Goal: Task Accomplishment & Management: Complete application form

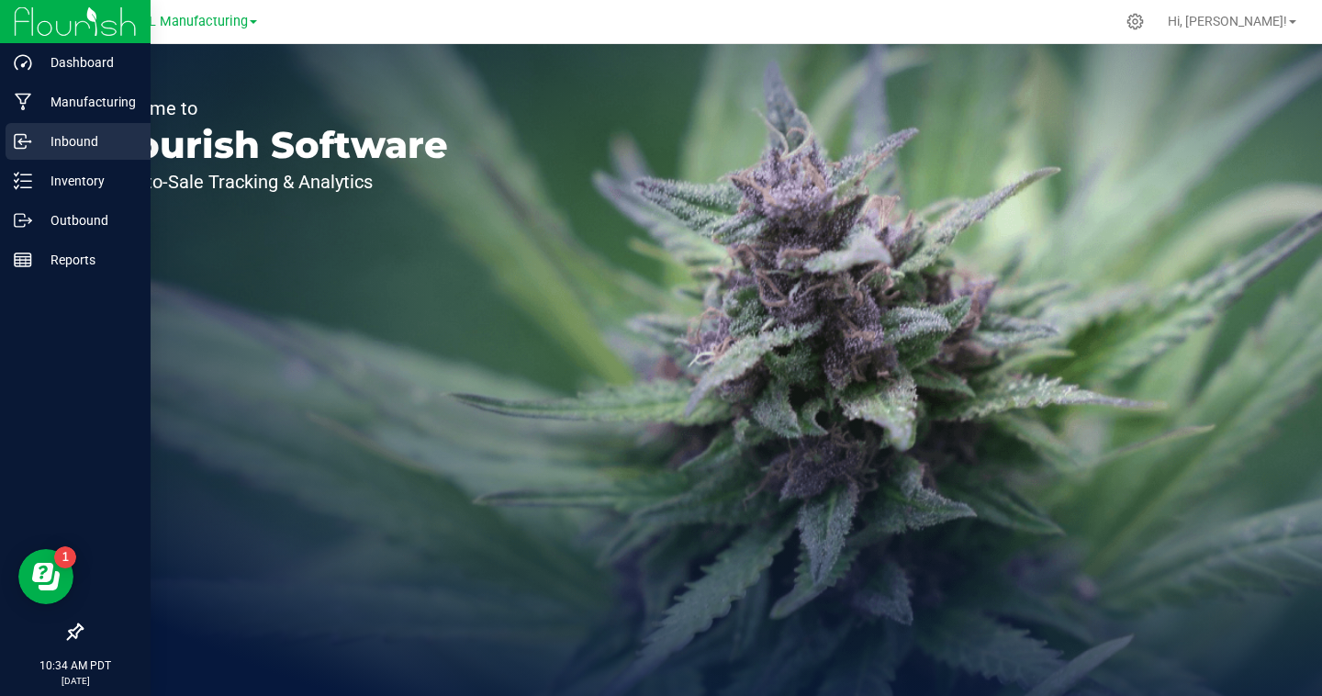
click at [32, 138] on p "Inbound" at bounding box center [87, 141] width 110 height 22
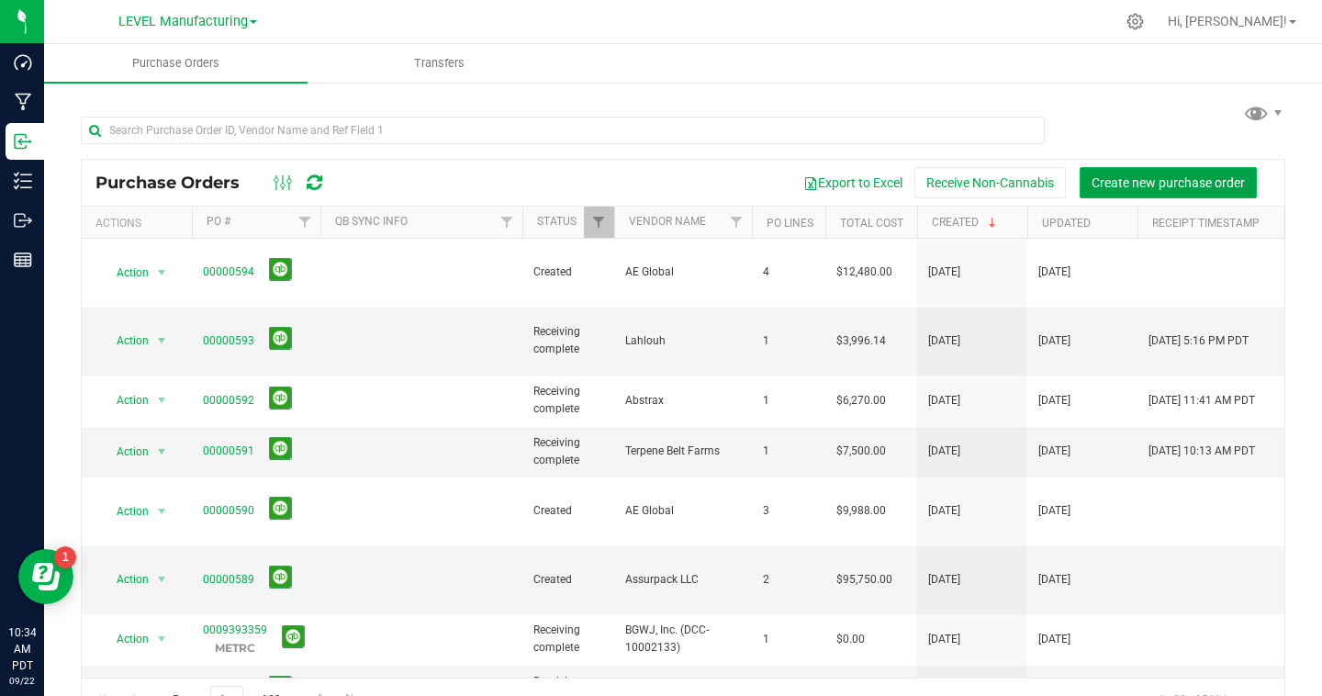
click at [1150, 185] on span "Create new purchase order" at bounding box center [1168, 182] width 153 height 15
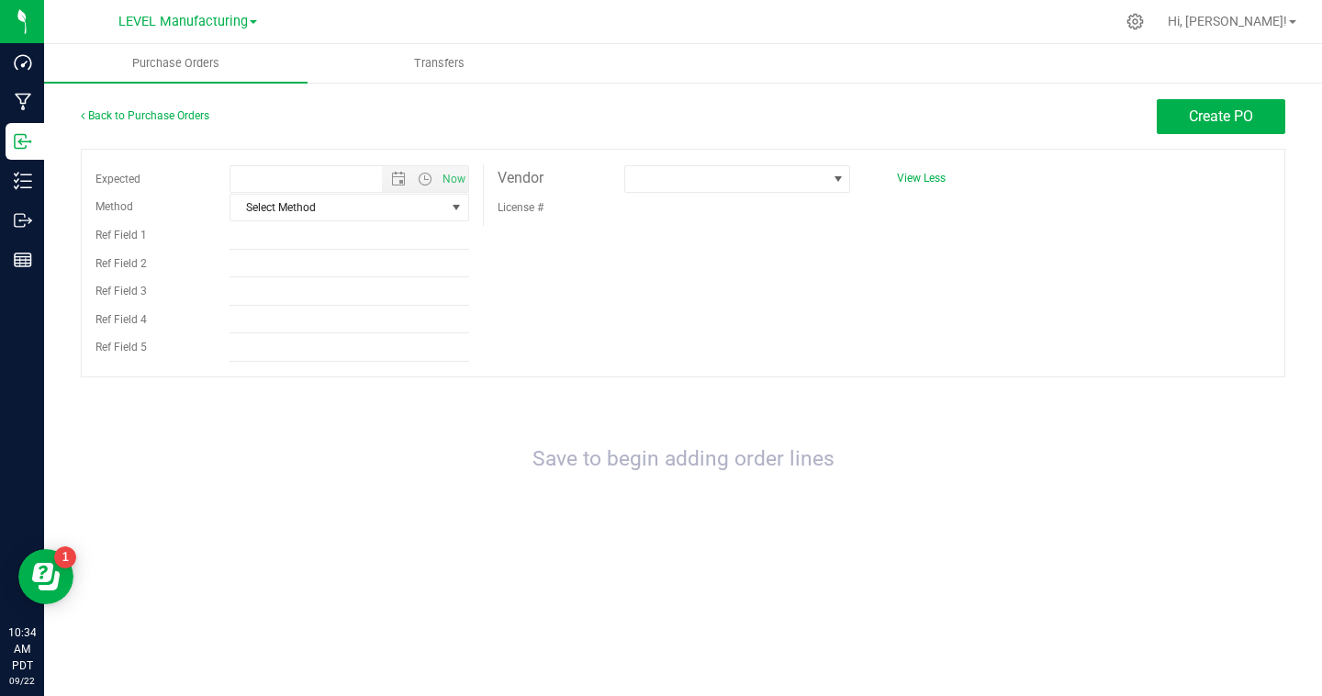
type input "[DATE] 10:34 AM"
click at [806, 180] on span at bounding box center [725, 179] width 201 height 26
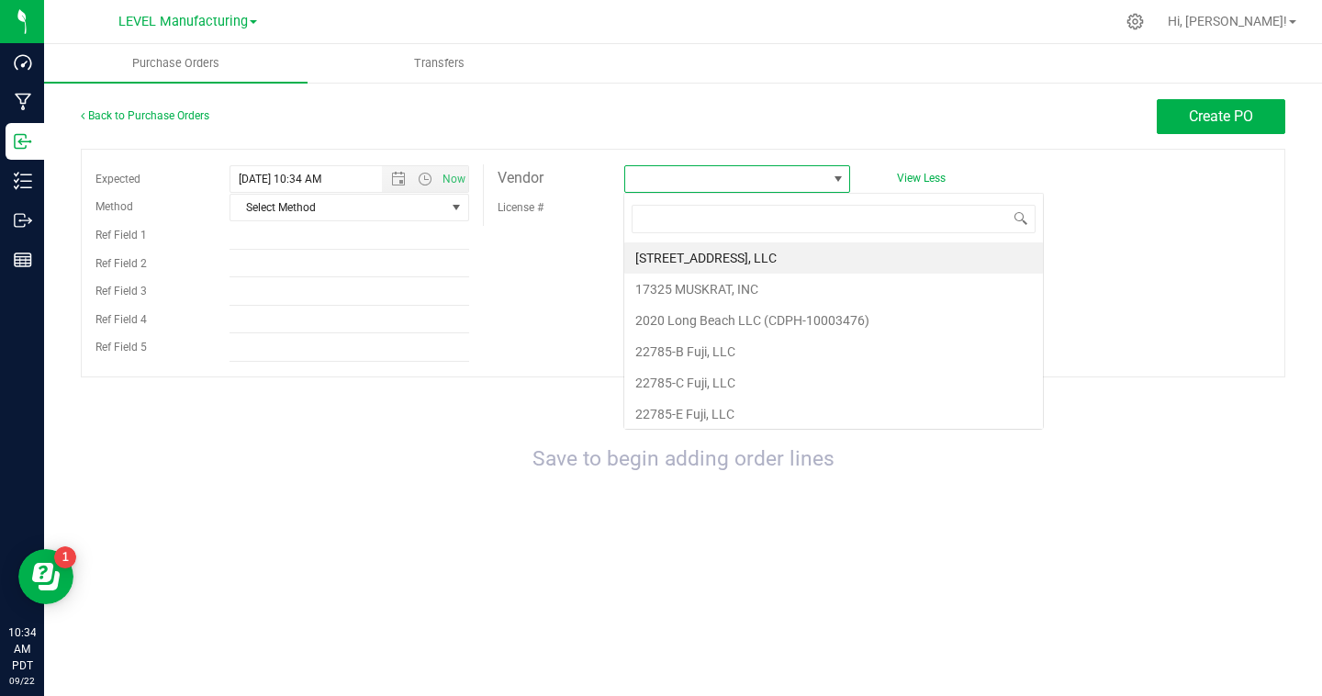
scroll to position [28, 227]
type input "LAH"
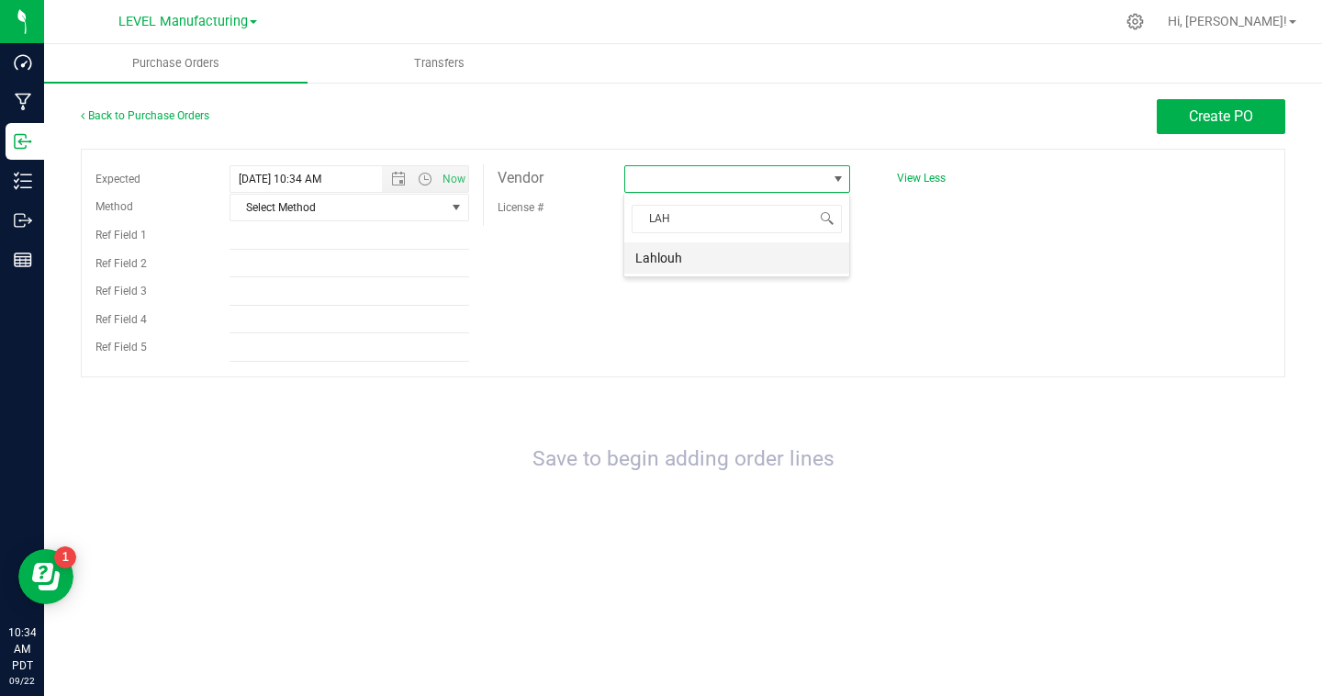
click at [735, 256] on li "Lahlouh" at bounding box center [736, 257] width 225 height 31
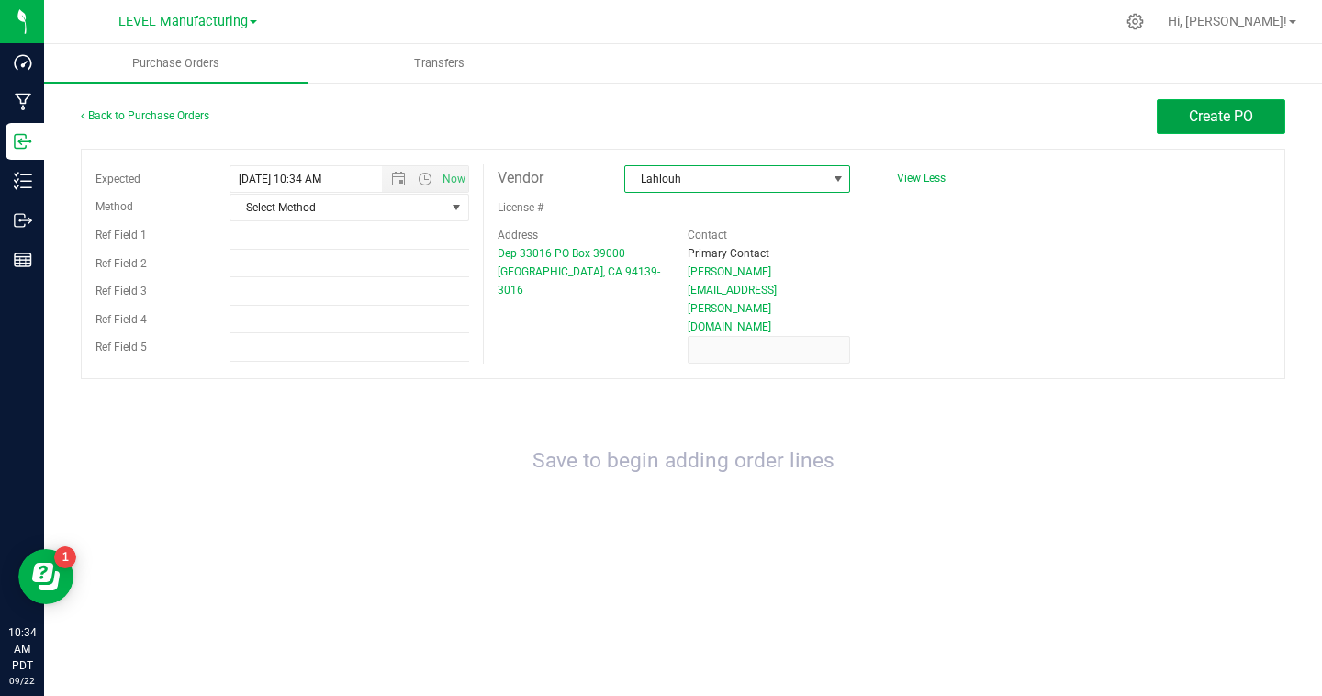
click at [1192, 118] on span "Create PO" at bounding box center [1221, 115] width 64 height 17
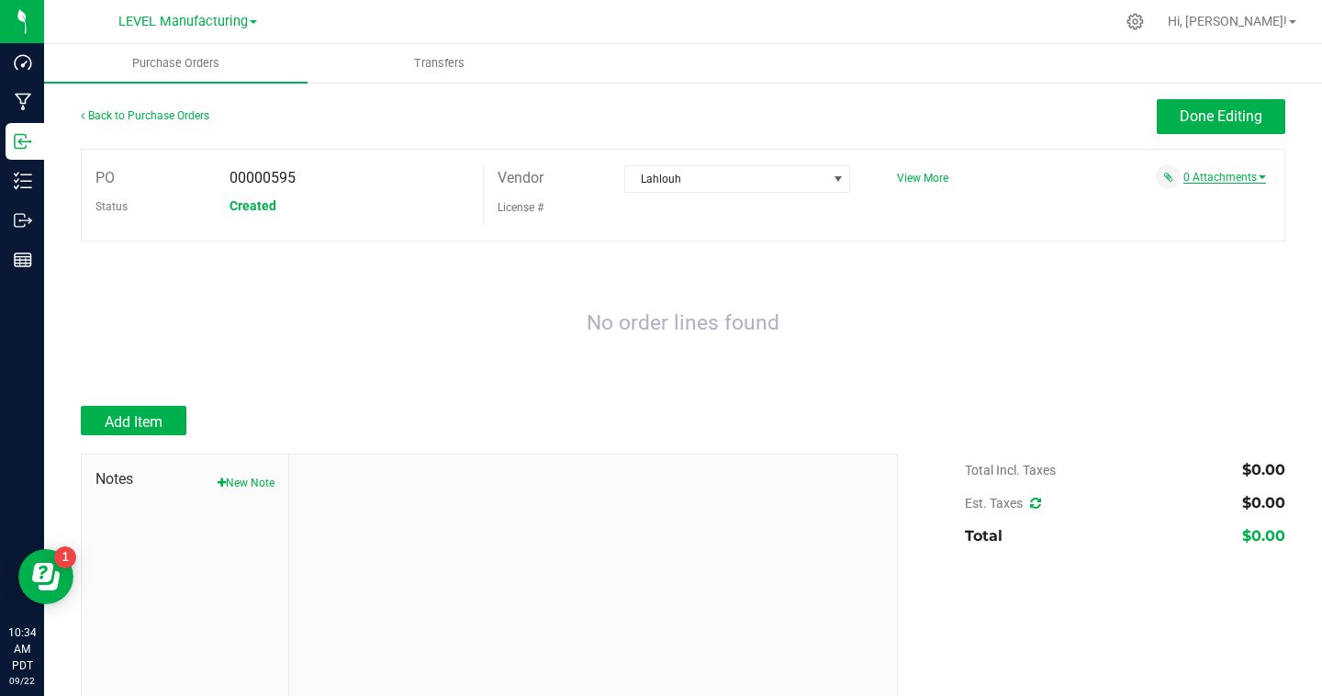
click at [1239, 177] on link "0 Attachments" at bounding box center [1225, 177] width 83 height 13
click at [1196, 208] on button "Attach new document" at bounding box center [1206, 202] width 120 height 17
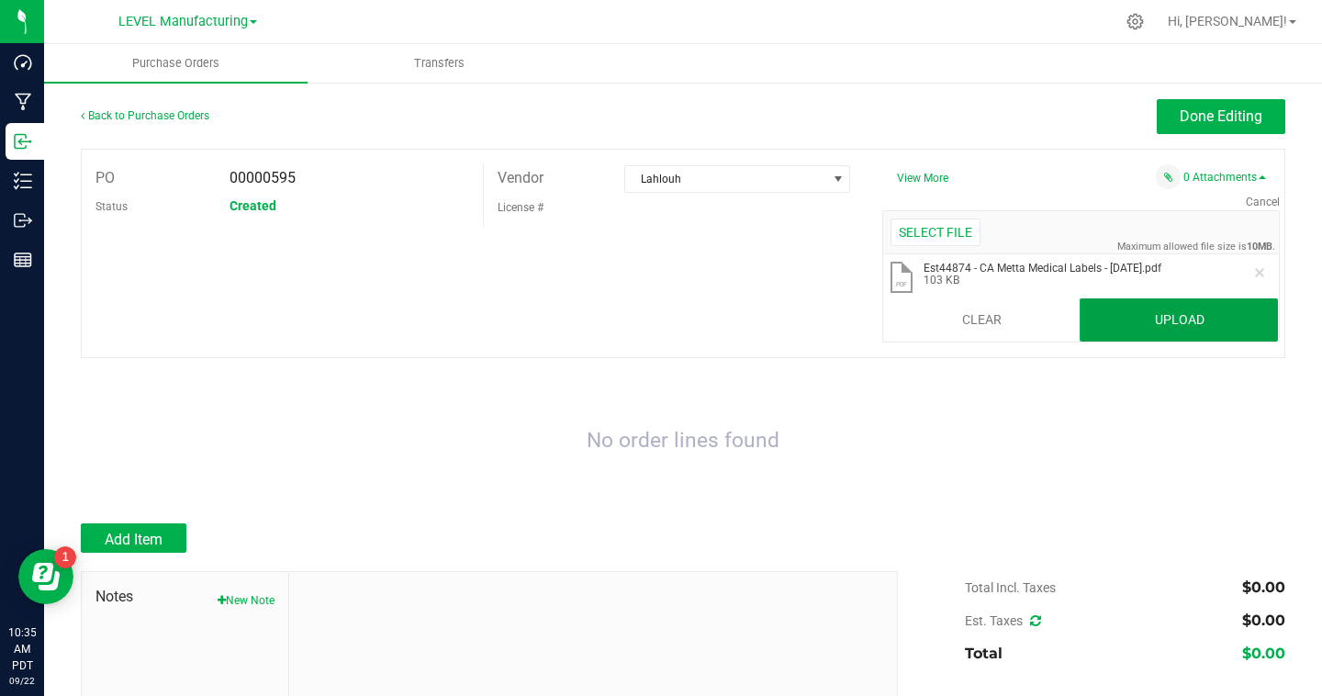
click at [1162, 311] on button "Upload" at bounding box center [1179, 320] width 198 height 44
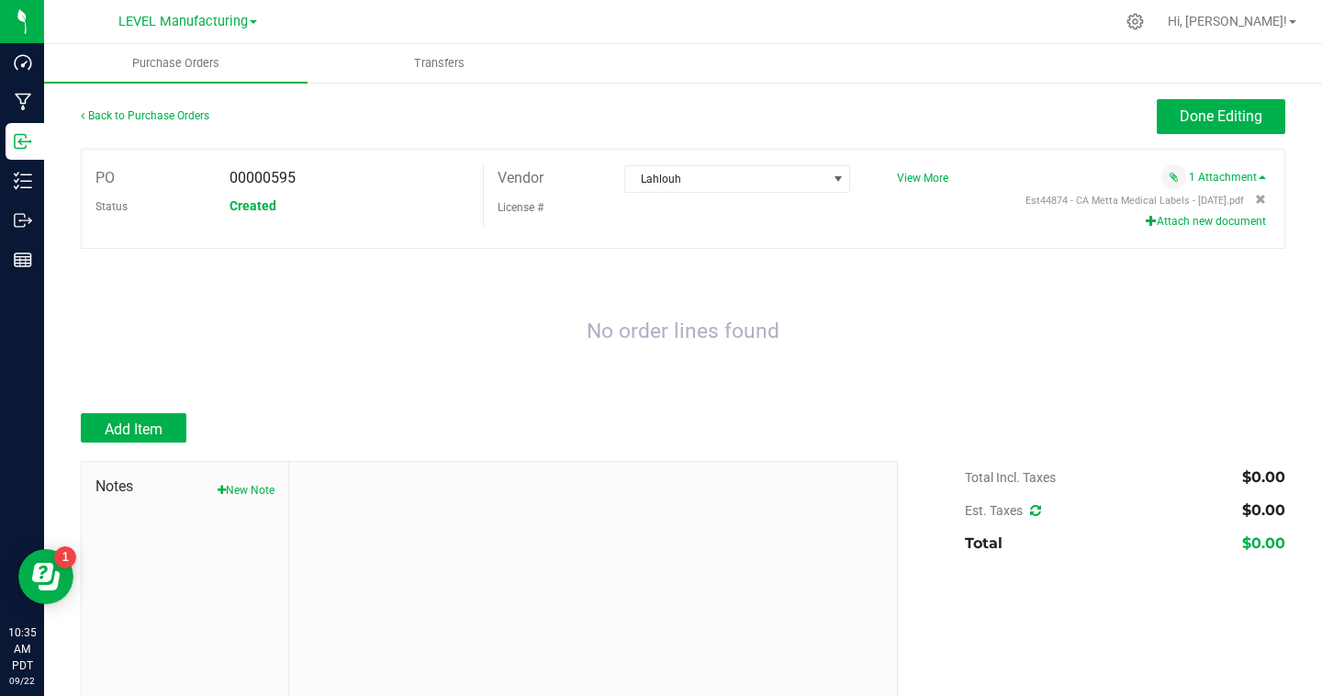
click at [186, 423] on div "Add Item" at bounding box center [482, 427] width 803 height 29
click at [160, 429] on span "Add Item" at bounding box center [134, 429] width 58 height 17
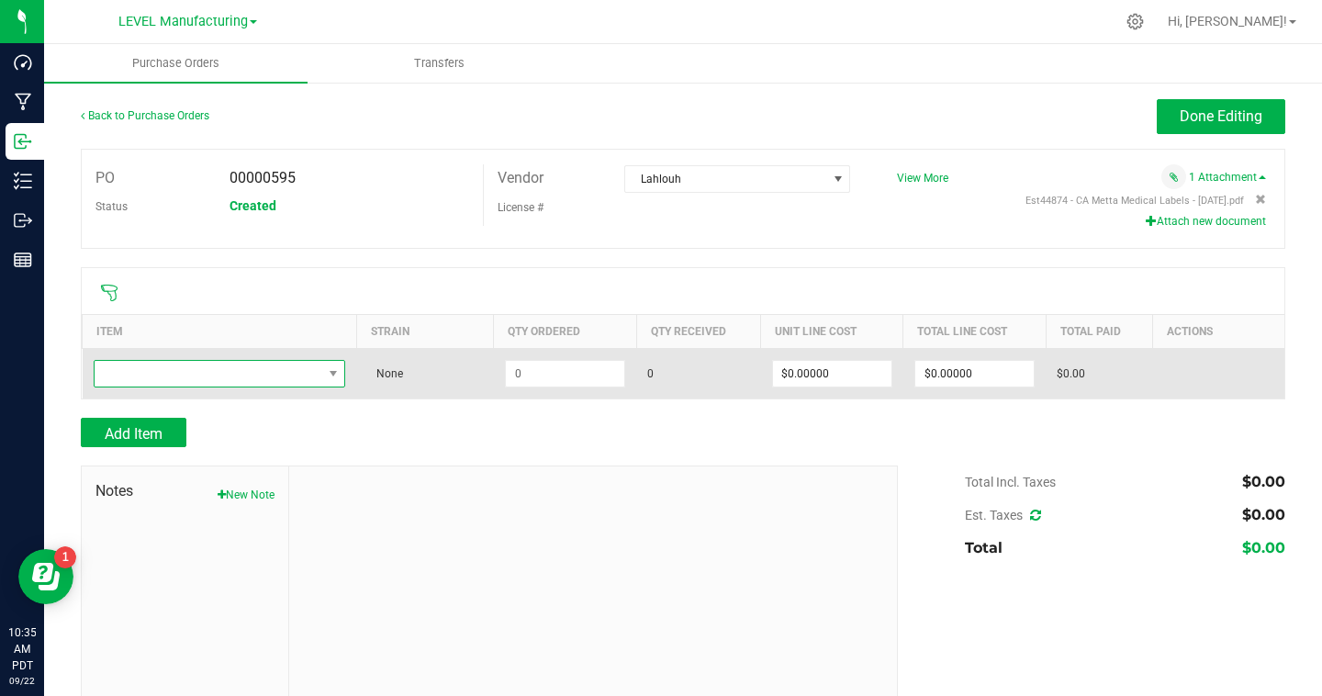
click at [174, 380] on span "NO DATA FOUND" at bounding box center [209, 374] width 228 height 26
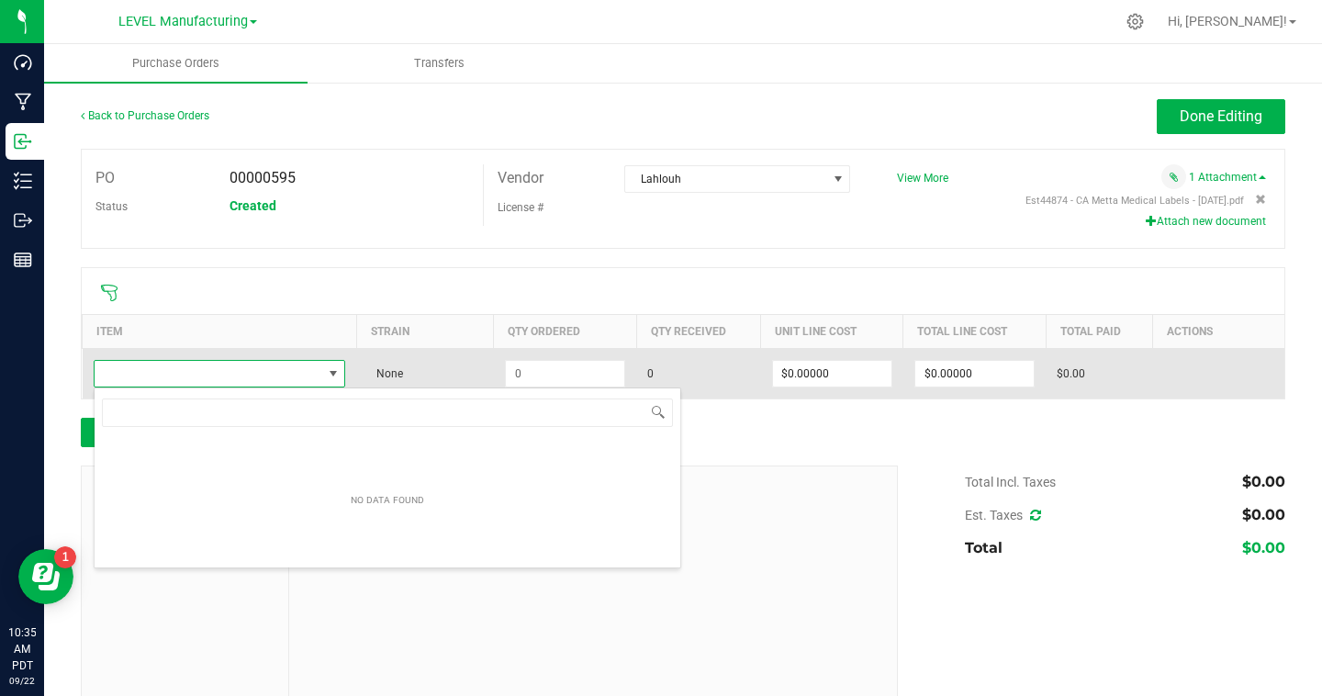
scroll to position [28, 253]
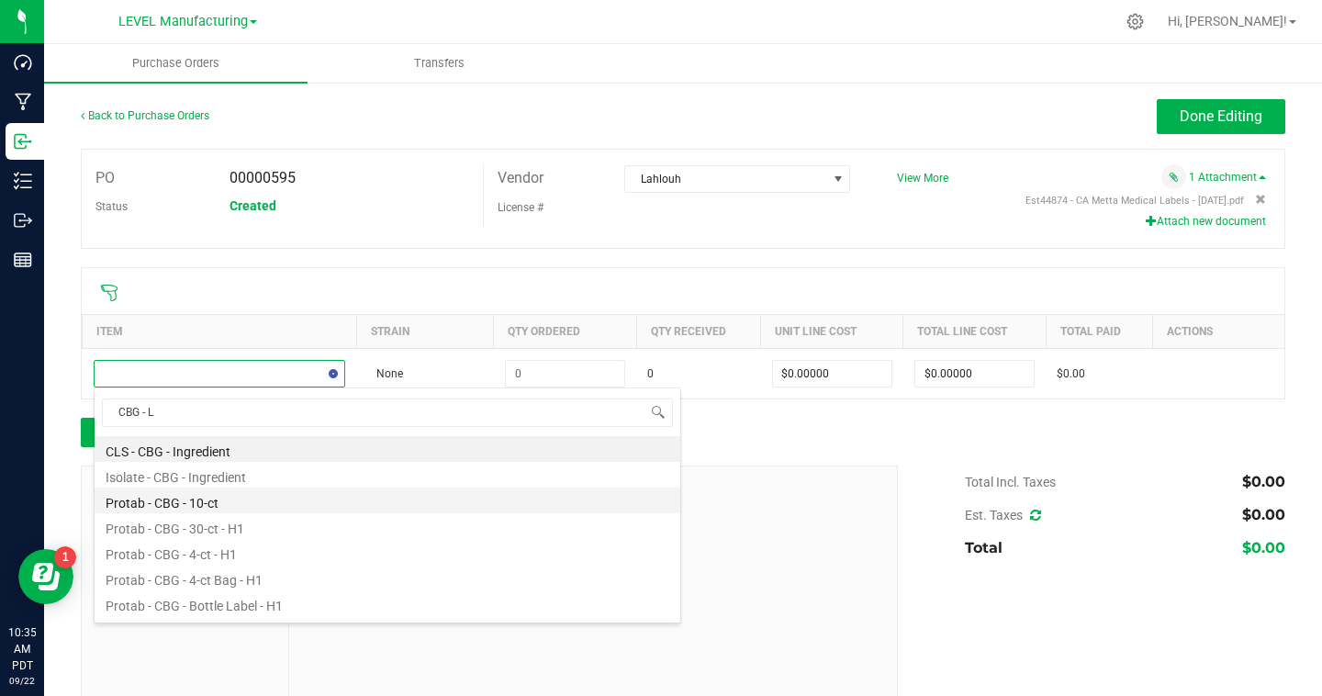
type input "CBG - LA"
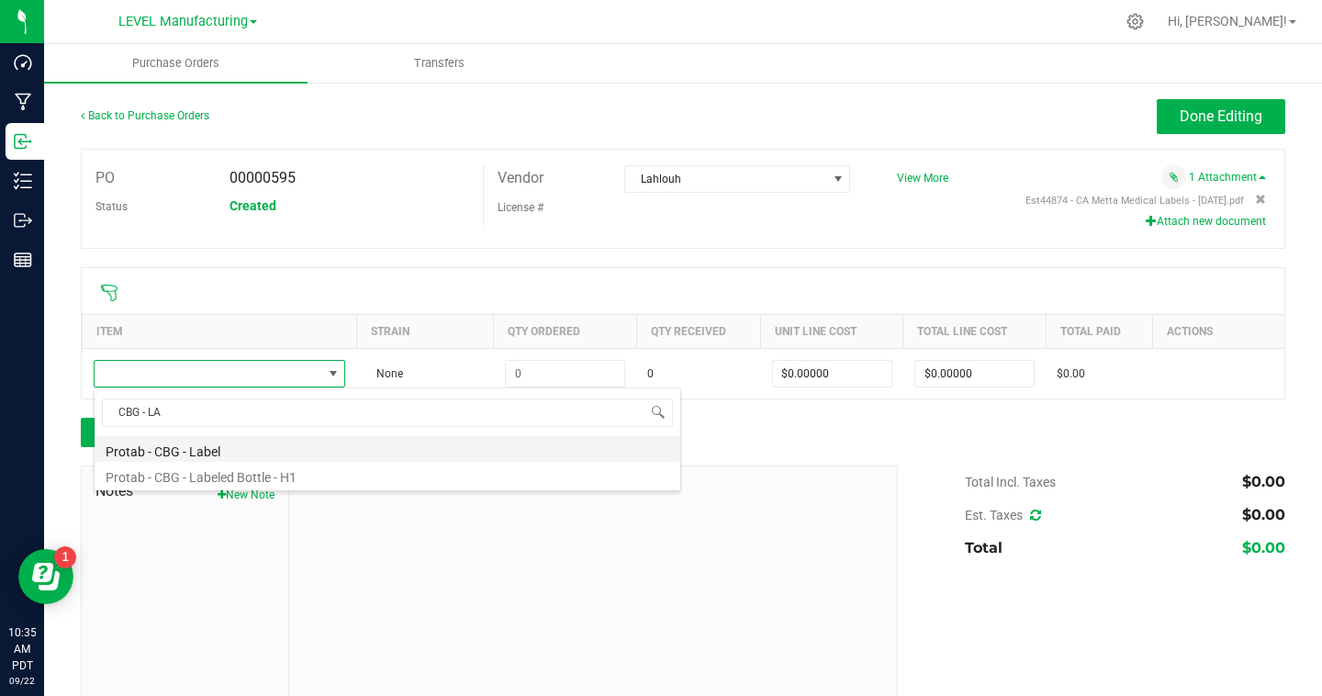
click at [201, 452] on li "Protab - CBG - Label" at bounding box center [388, 449] width 586 height 26
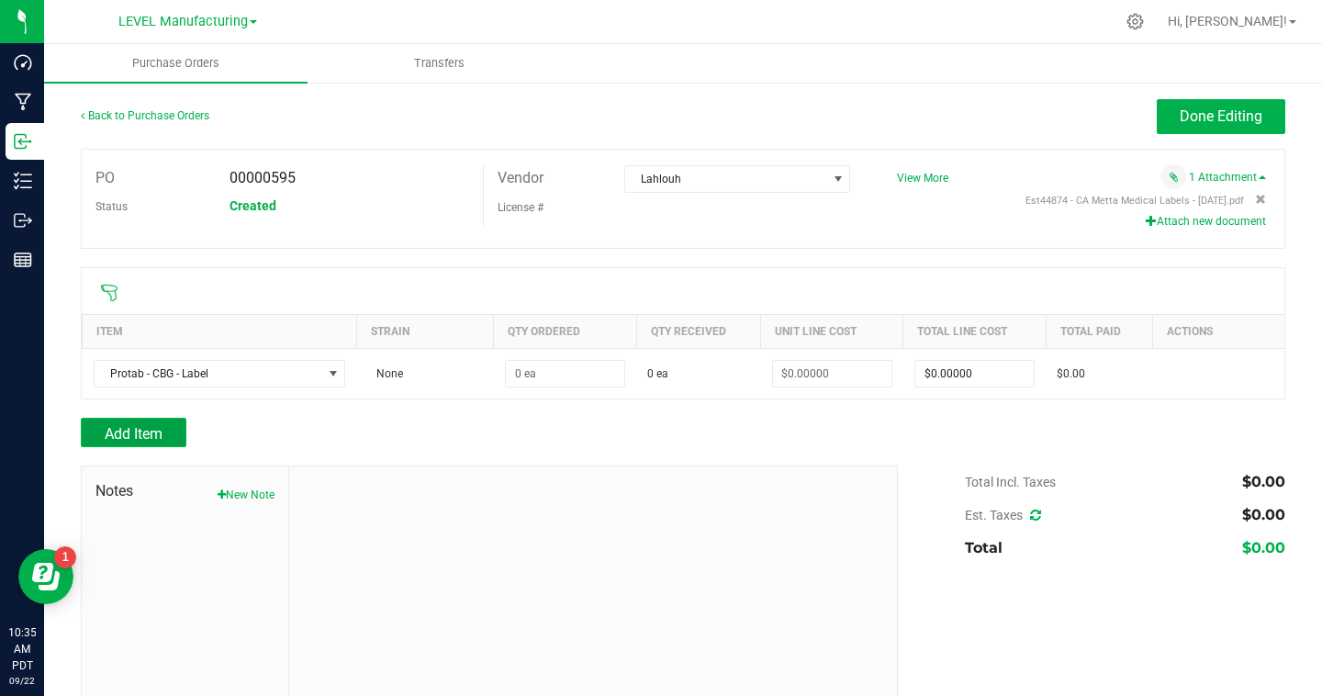
click at [161, 437] on span "Add Item" at bounding box center [134, 433] width 58 height 17
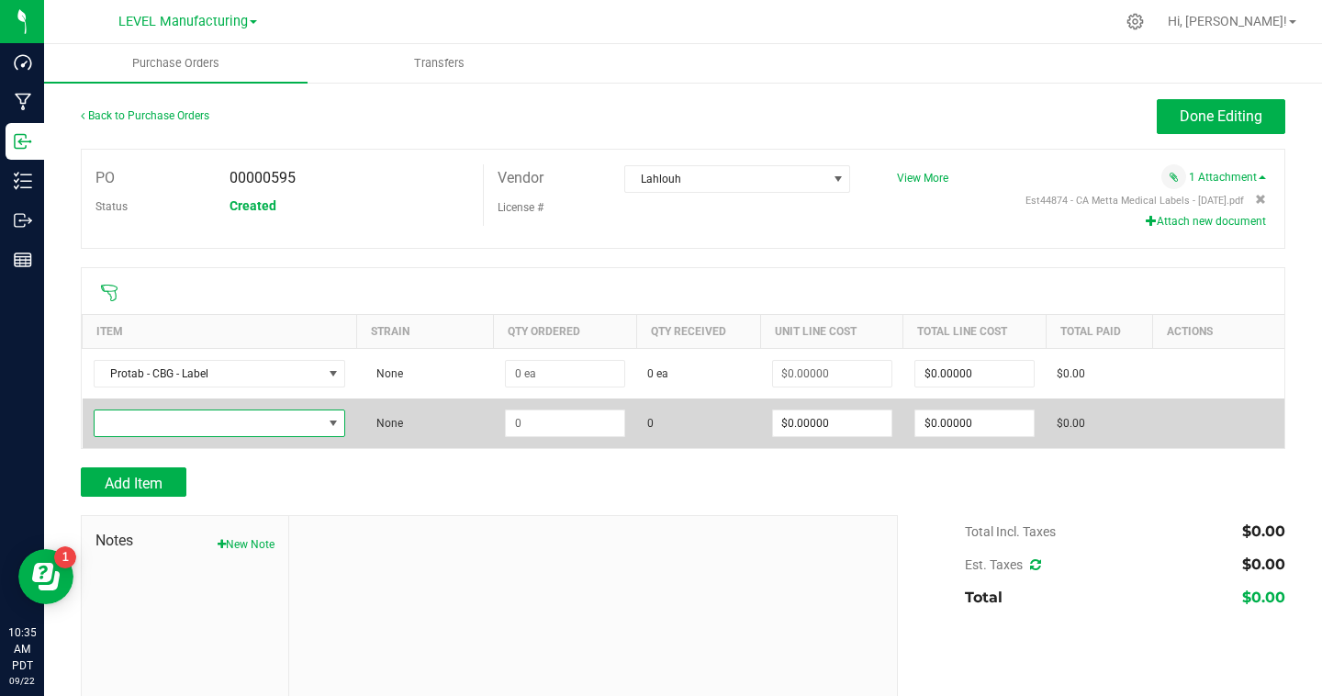
click at [163, 424] on span "NO DATA FOUND" at bounding box center [209, 423] width 228 height 26
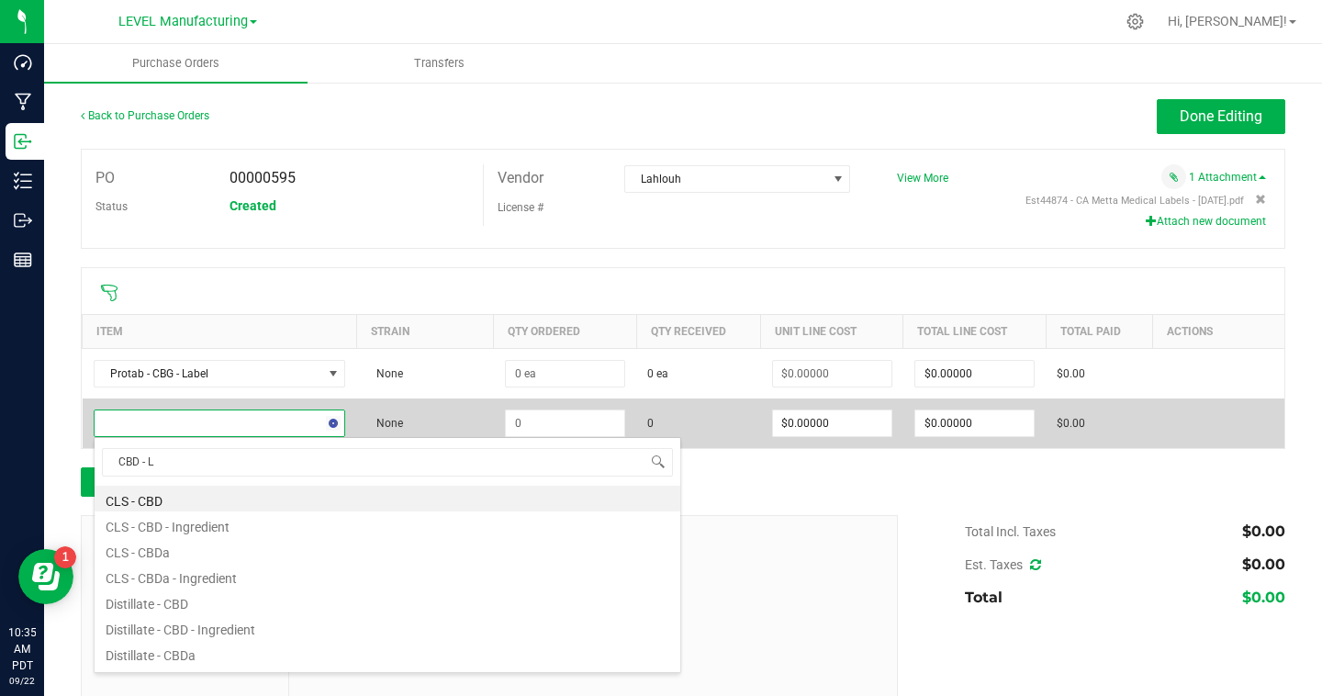
type input "CBD - LA"
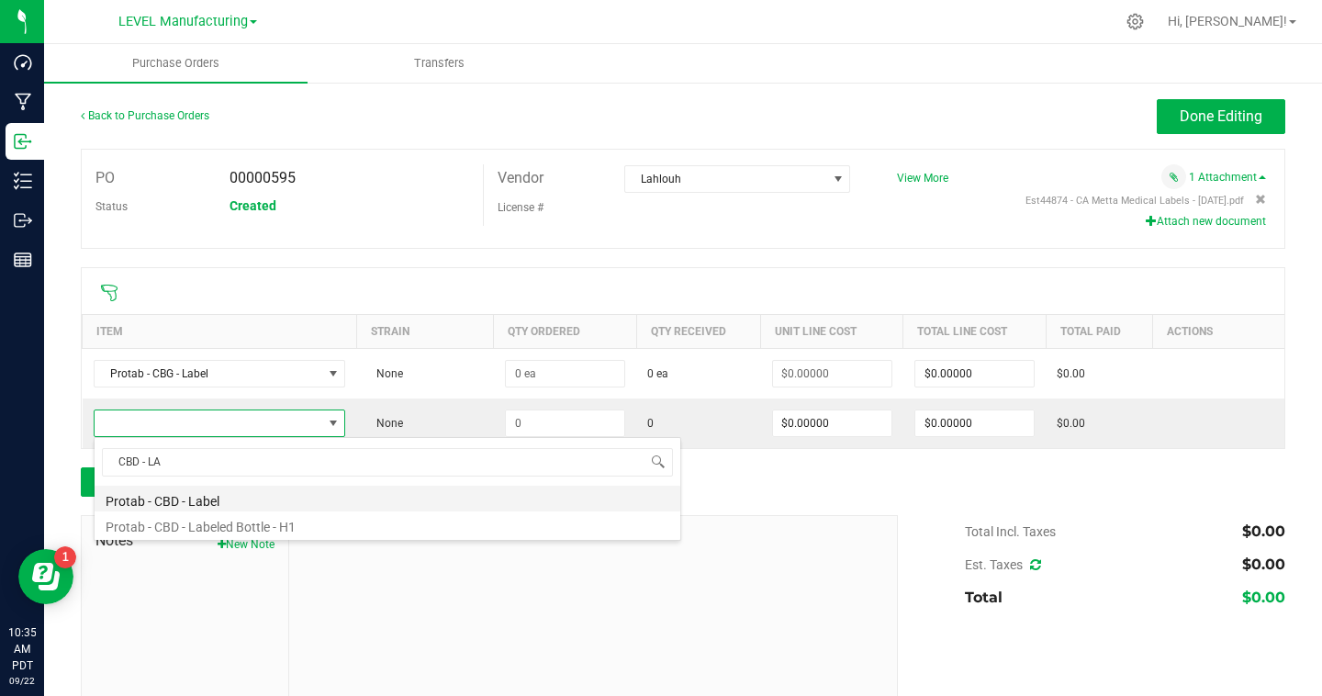
click at [200, 497] on li "Protab - CBD - Label" at bounding box center [388, 499] width 586 height 26
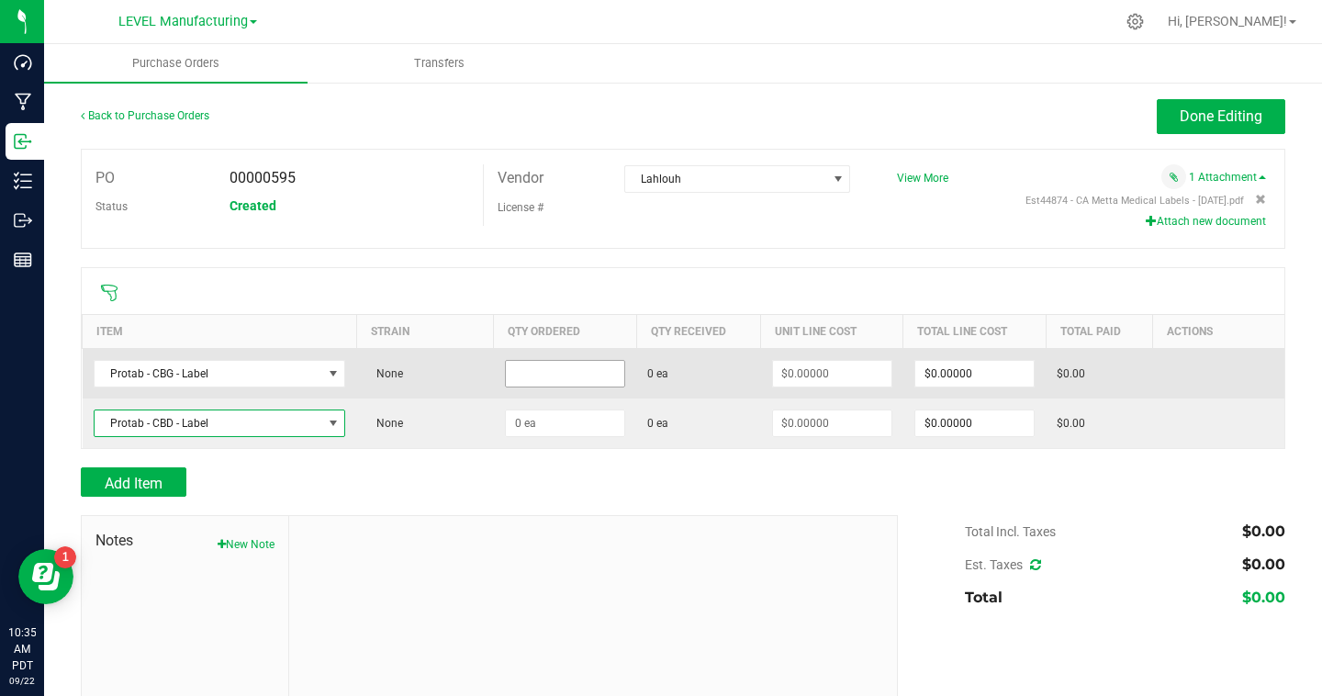
click at [602, 374] on input at bounding box center [565, 374] width 118 height 26
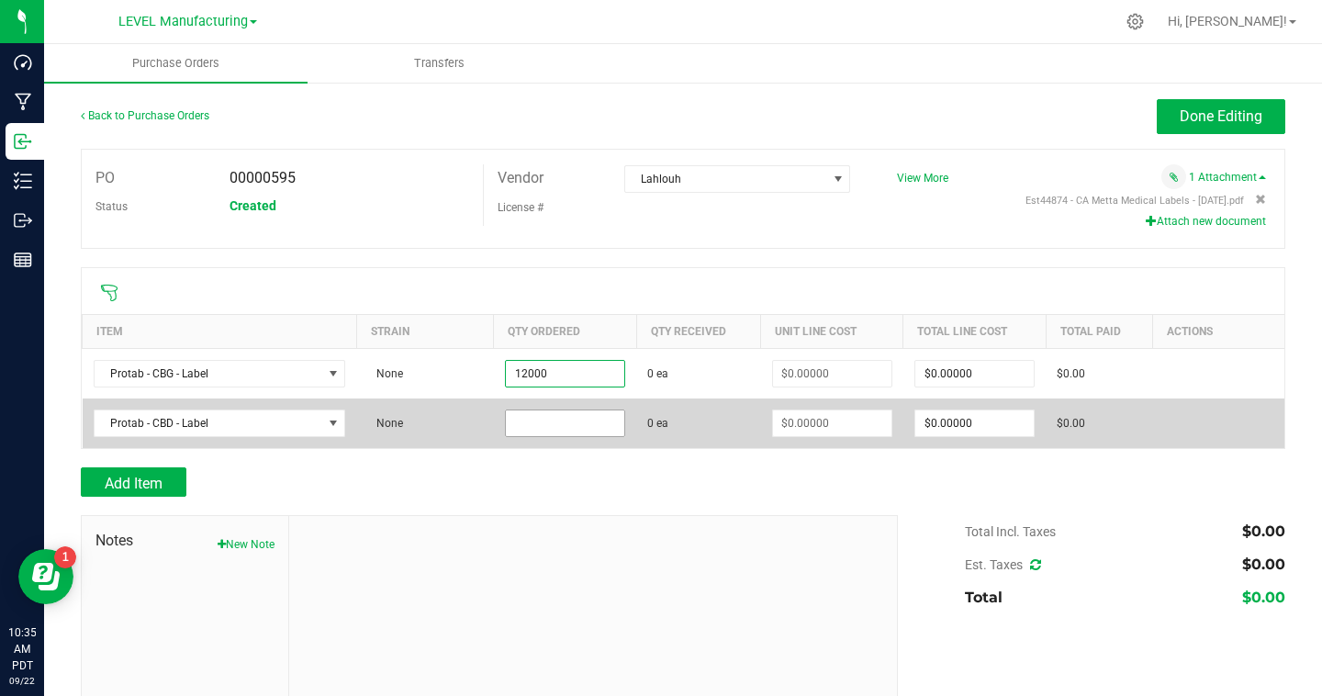
click at [574, 411] on input at bounding box center [565, 423] width 118 height 26
type input "12000 ea"
type input "$0.00000"
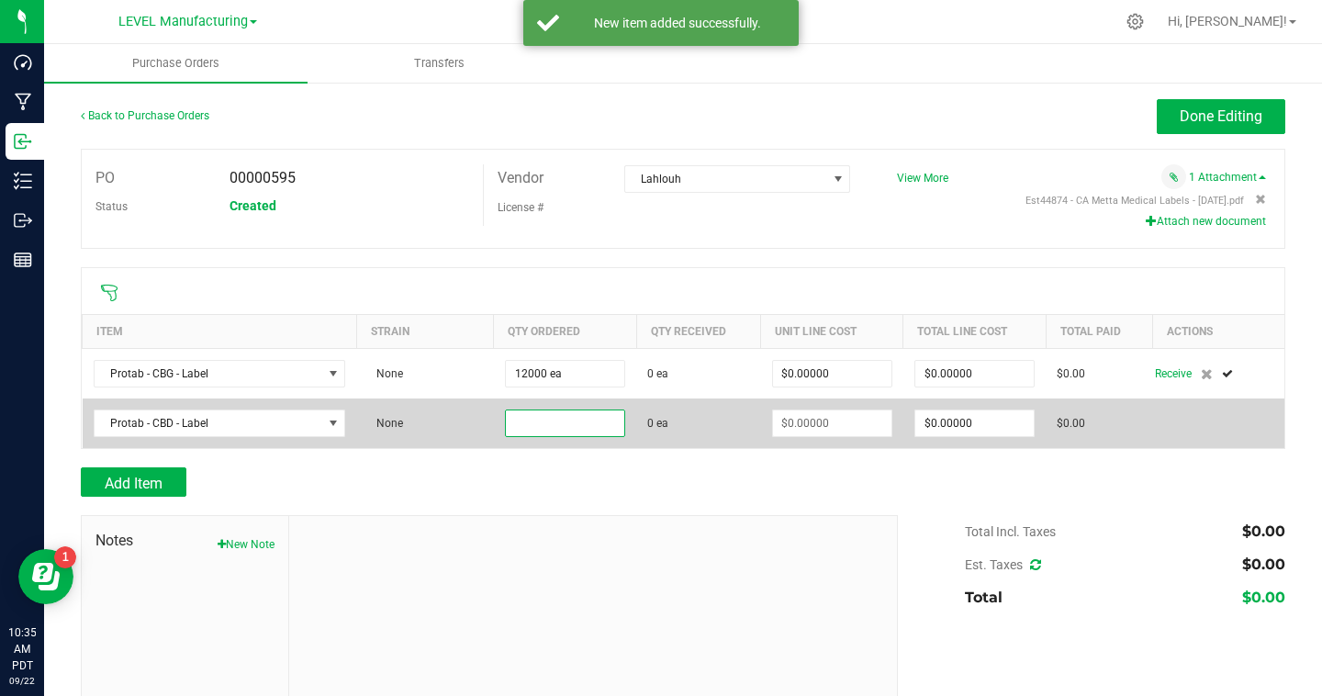
click at [569, 426] on input at bounding box center [565, 423] width 118 height 26
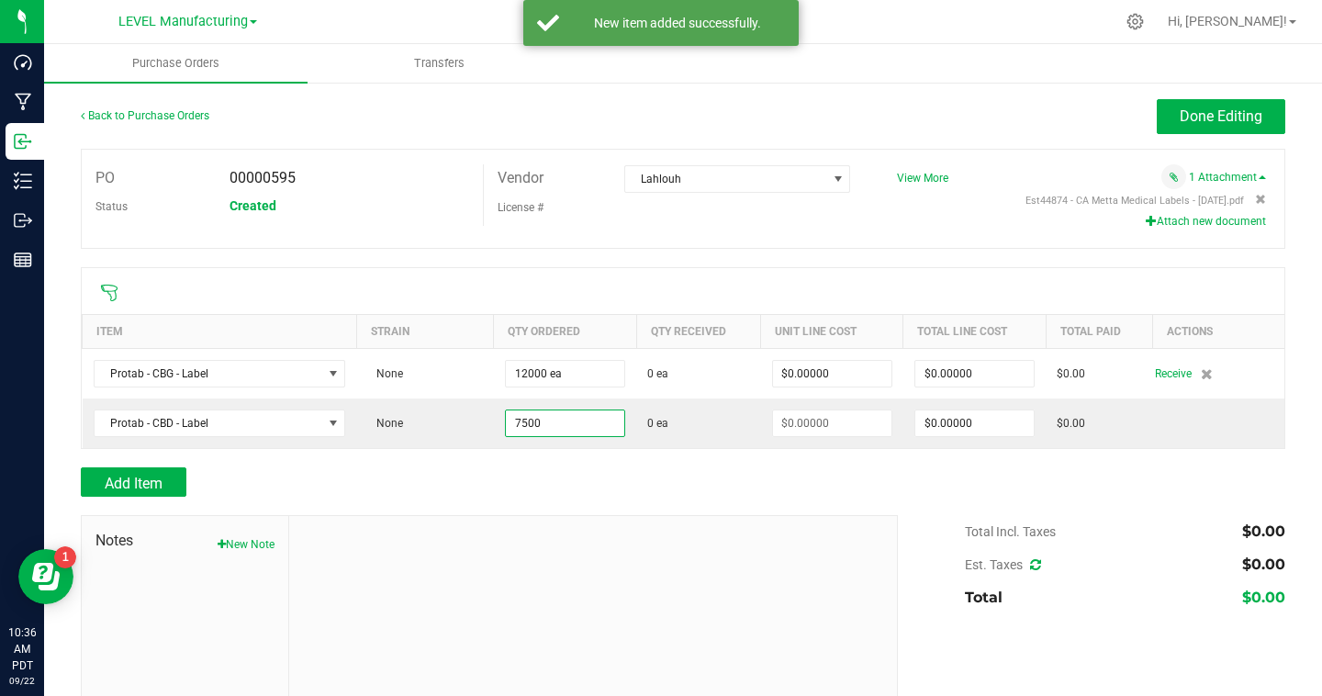
click at [530, 532] on div at bounding box center [593, 639] width 608 height 246
type input "7500 ea"
type input "$0.00000"
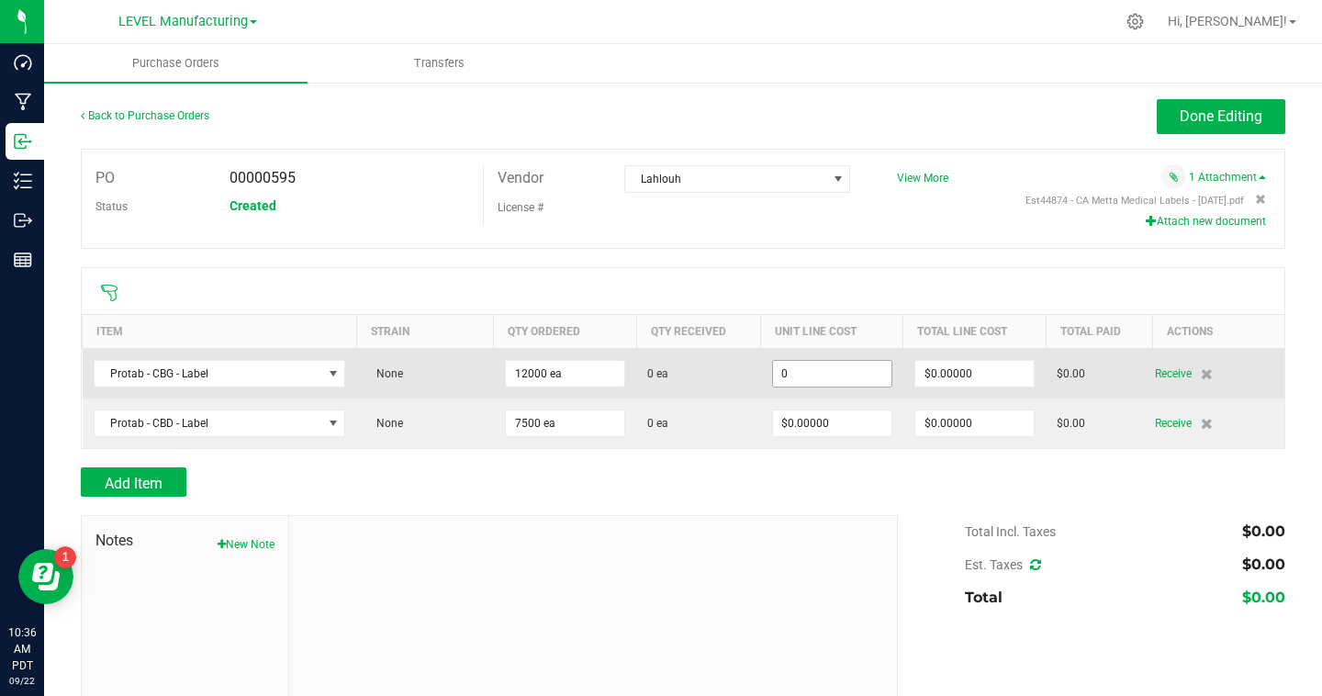
click at [841, 366] on input "0" at bounding box center [832, 374] width 118 height 26
click at [841, 368] on input "0" at bounding box center [832, 374] width 118 height 26
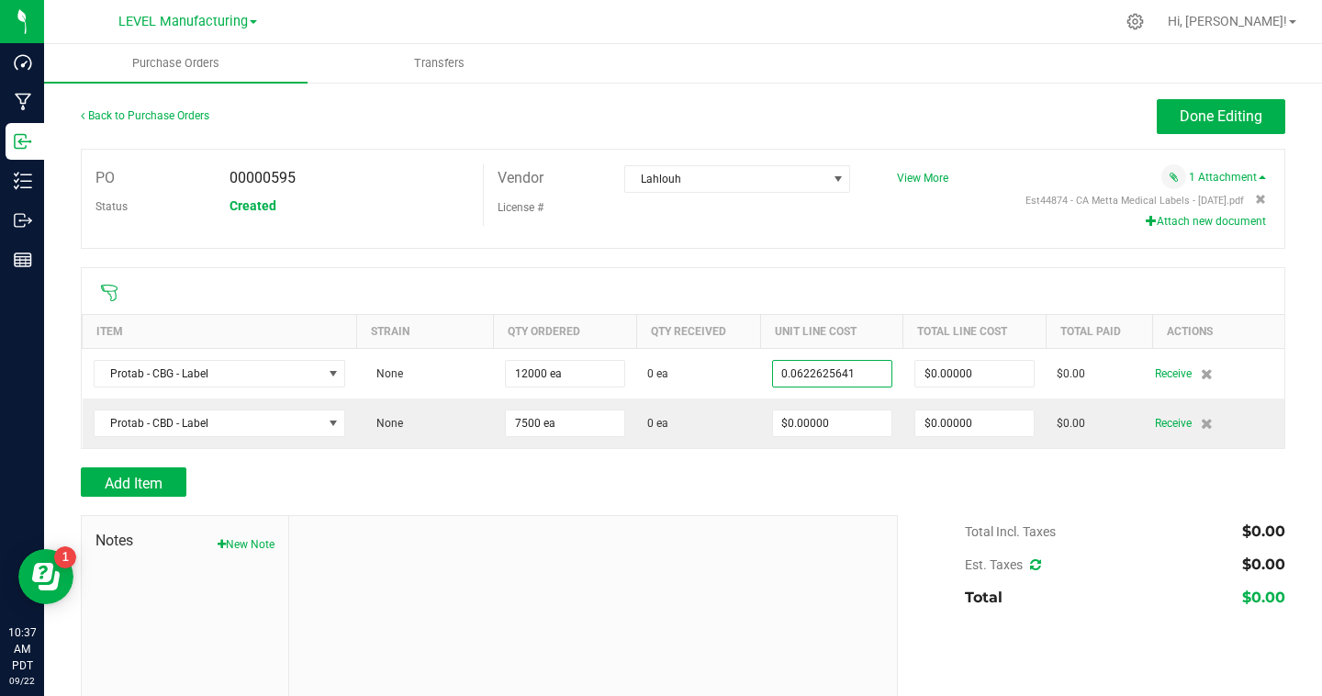
type input "$0.06226"
click at [887, 485] on div "Add Item" at bounding box center [683, 481] width 1205 height 29
type input "12000"
type input "$747.15077"
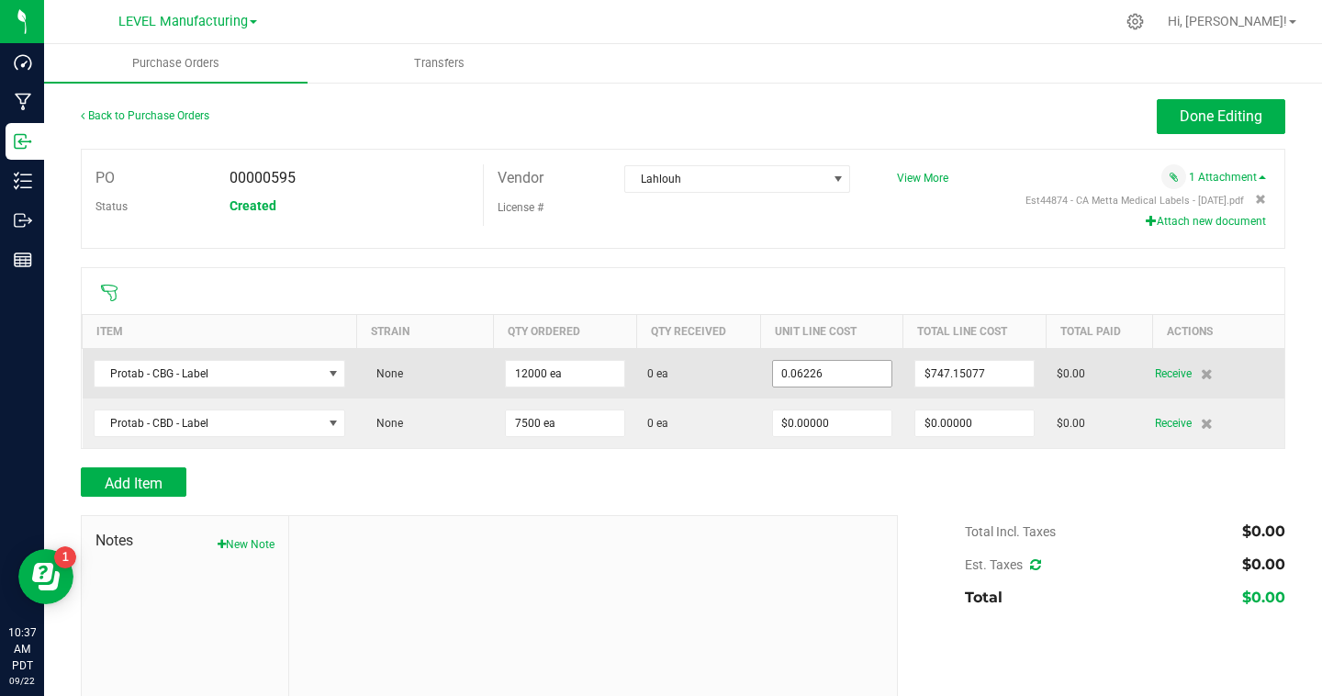
click at [824, 377] on input "0.06226" at bounding box center [832, 374] width 118 height 26
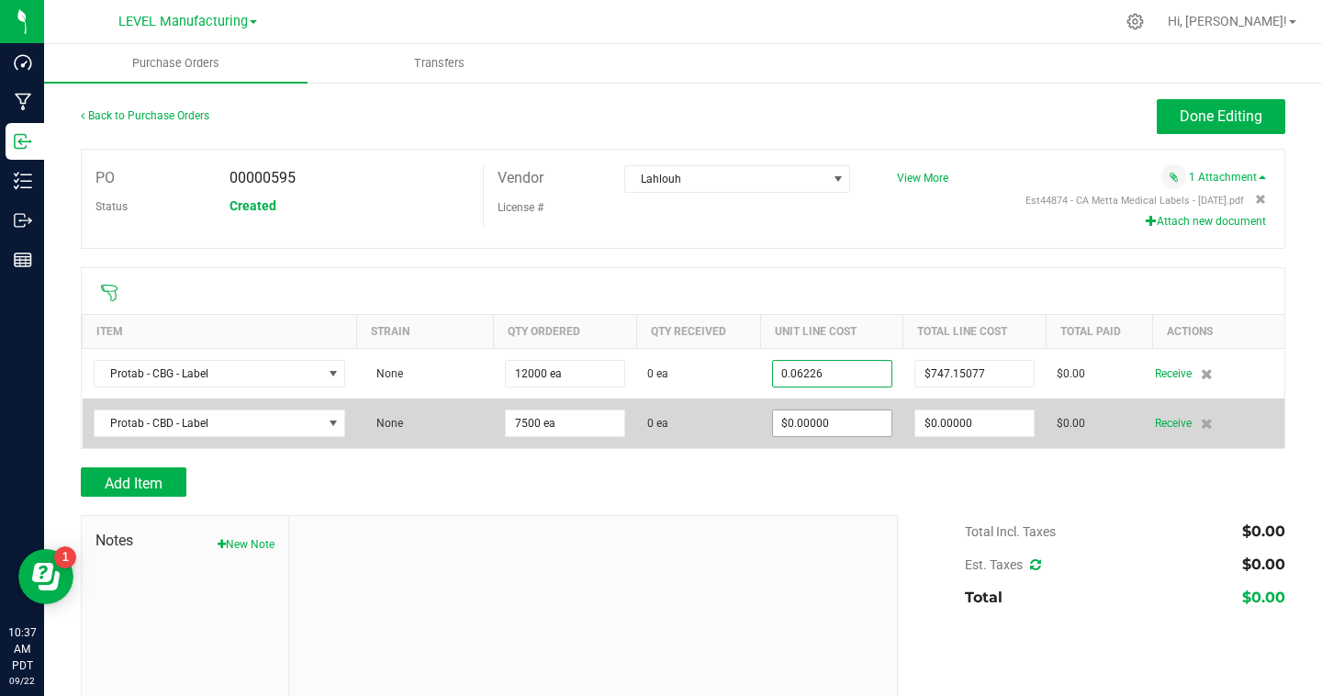
click at [819, 418] on input "$0.00000" at bounding box center [832, 423] width 118 height 26
type input "$0.06226"
click at [818, 426] on input "0" at bounding box center [832, 423] width 118 height 26
paste input ".06226"
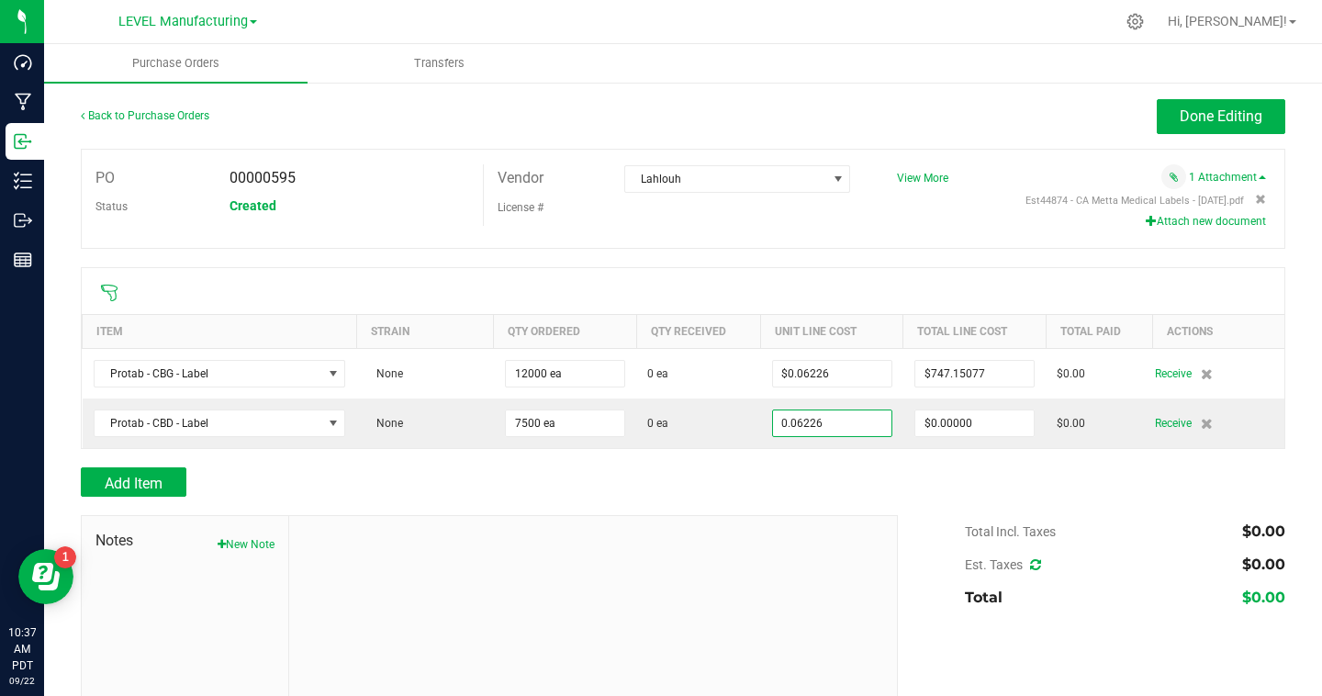
type input "$0.06226"
click at [811, 492] on div "Add Item" at bounding box center [482, 481] width 803 height 29
type input "7500"
type input "$466.95000"
click at [1255, 106] on button "Done Editing" at bounding box center [1221, 116] width 129 height 35
